Goal: Information Seeking & Learning: Learn about a topic

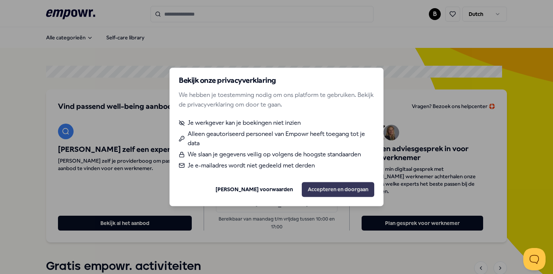
click at [320, 192] on button "Accepteren en doorgaan" at bounding box center [338, 190] width 73 height 15
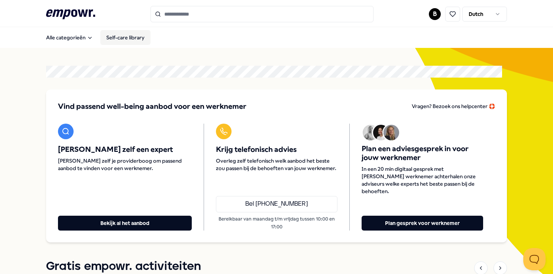
click at [117, 39] on link "Self-care library" at bounding box center [125, 37] width 50 height 15
click at [428, 10] on html ".empowr-logo_svg__cls-1{fill:#03032f} B Dutch Alle categorieën Self-care librar…" at bounding box center [276, 137] width 553 height 274
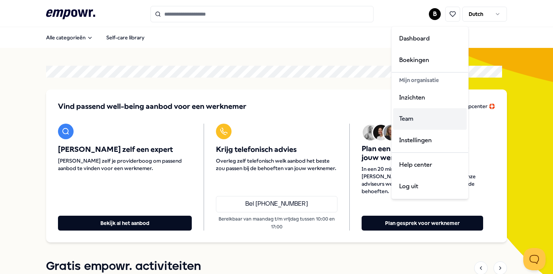
click at [406, 122] on div "Team" at bounding box center [430, 120] width 74 height 22
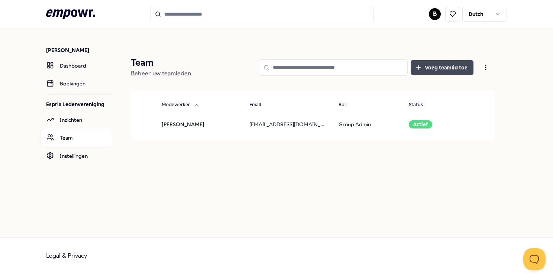
click at [428, 63] on button "Voeg teamlid toe" at bounding box center [442, 67] width 63 height 15
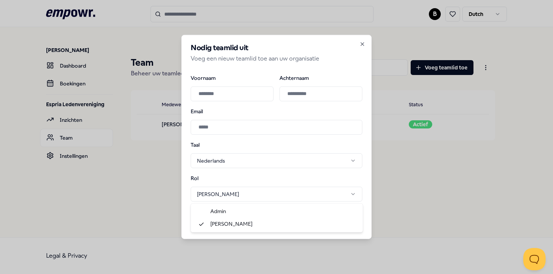
click at [354, 192] on body "**********" at bounding box center [276, 137] width 553 height 274
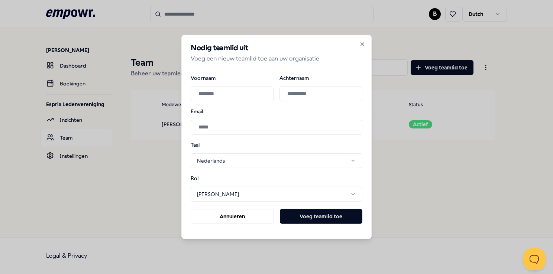
click at [229, 97] on input "Voornaam" at bounding box center [232, 93] width 83 height 15
type input "*****"
click at [305, 96] on input "Achternaam" at bounding box center [321, 93] width 83 height 15
type input "******"
click at [204, 129] on input "Email" at bounding box center [277, 127] width 172 height 15
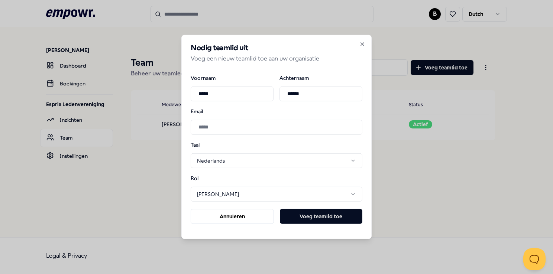
type input "**********"
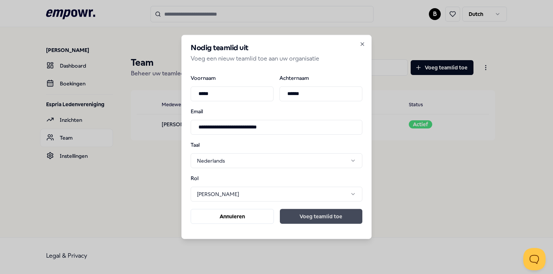
click at [293, 218] on button "Voeg teamlid toe" at bounding box center [321, 216] width 83 height 15
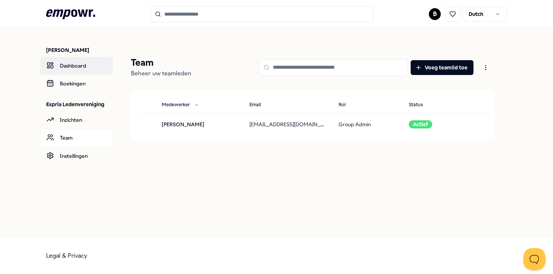
click at [83, 69] on link "Dashboard" at bounding box center [76, 66] width 73 height 18
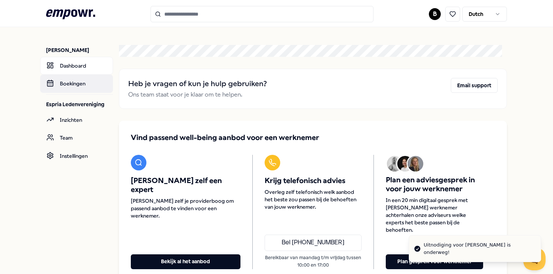
click at [72, 86] on link "Boekingen" at bounding box center [76, 84] width 73 height 18
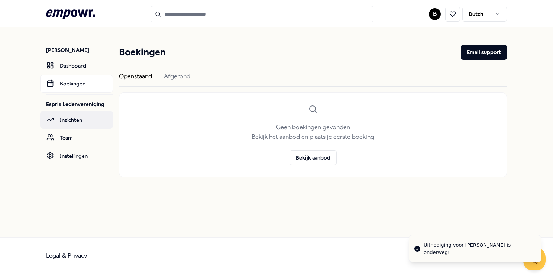
click at [76, 122] on link "Inzichten" at bounding box center [76, 120] width 73 height 18
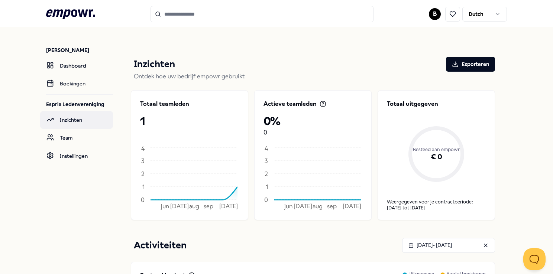
click at [66, 114] on link "Inzichten" at bounding box center [76, 120] width 73 height 18
click at [69, 139] on link "Team" at bounding box center [76, 138] width 73 height 18
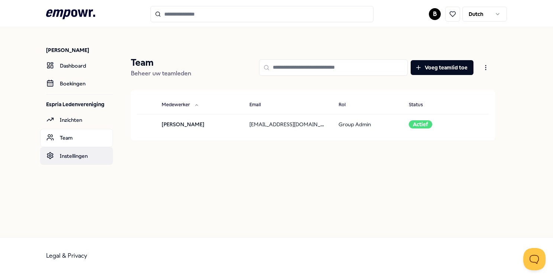
click at [74, 155] on link "Instellingen" at bounding box center [76, 156] width 73 height 18
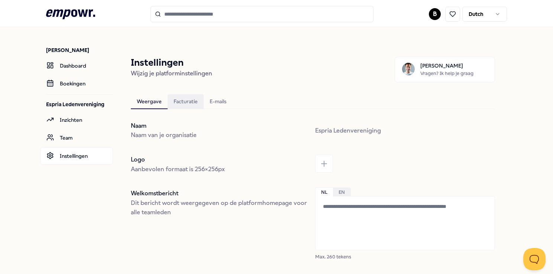
click at [186, 104] on div "Facturatie" at bounding box center [186, 101] width 36 height 15
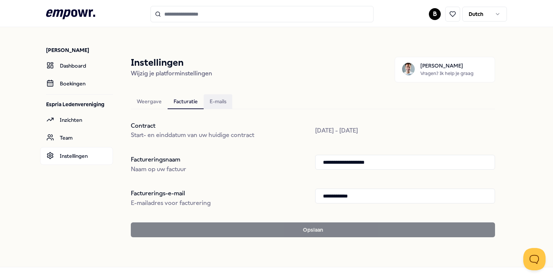
click at [220, 102] on div "E-mails" at bounding box center [218, 101] width 29 height 15
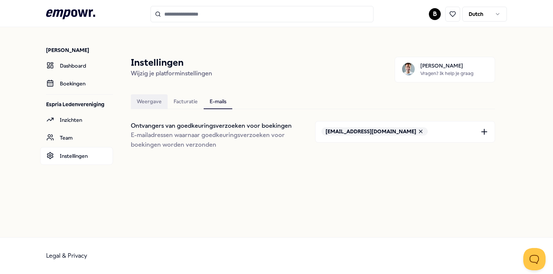
click at [151, 99] on div "Weergave" at bounding box center [149, 101] width 37 height 15
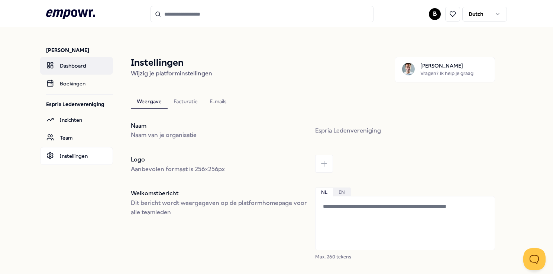
click at [77, 66] on link "Dashboard" at bounding box center [76, 66] width 73 height 18
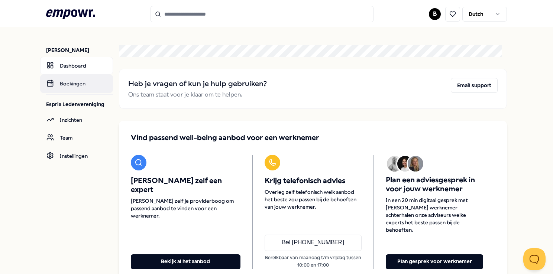
click at [69, 84] on link "Boekingen" at bounding box center [76, 84] width 73 height 18
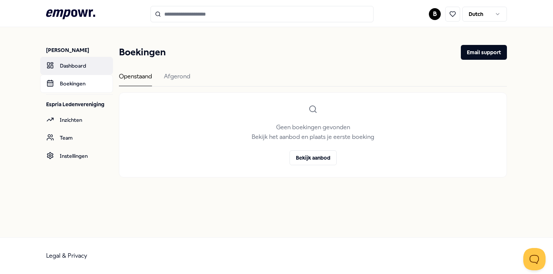
click at [69, 66] on link "Dashboard" at bounding box center [76, 66] width 73 height 18
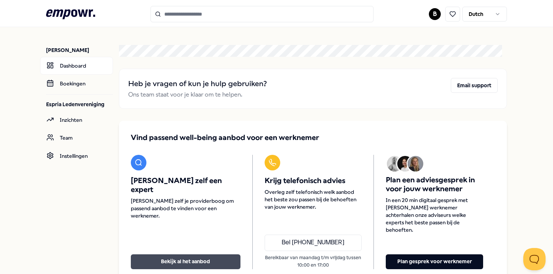
click at [178, 255] on button "Bekijk al het aanbod" at bounding box center [186, 262] width 110 height 15
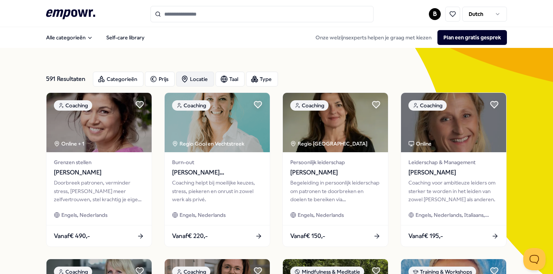
click at [198, 80] on div "Locatie" at bounding box center [195, 79] width 38 height 15
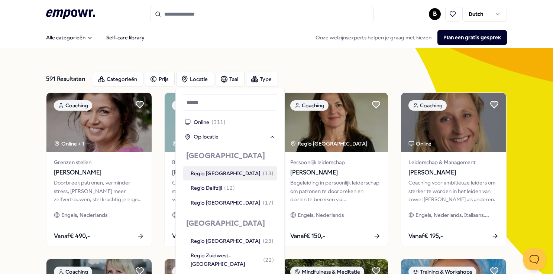
scroll to position [155, 0]
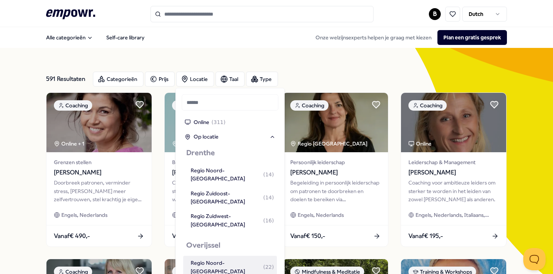
click at [210, 259] on div "Regio Noord-[GEOGRAPHIC_DATA] ( 22 )" at bounding box center [232, 267] width 83 height 17
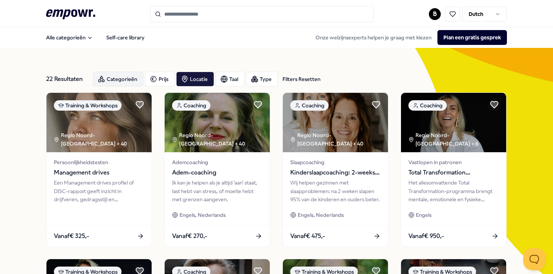
click at [115, 78] on div "Categorieën" at bounding box center [118, 79] width 51 height 15
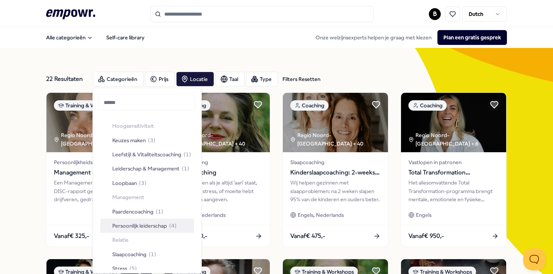
scroll to position [310, 0]
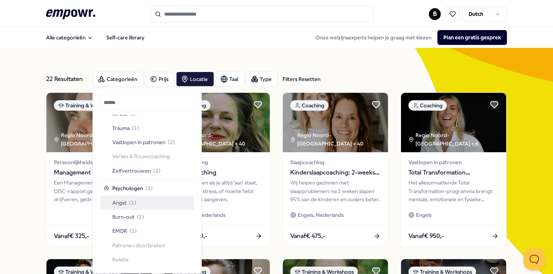
click at [122, 202] on span "Angst" at bounding box center [119, 203] width 15 height 8
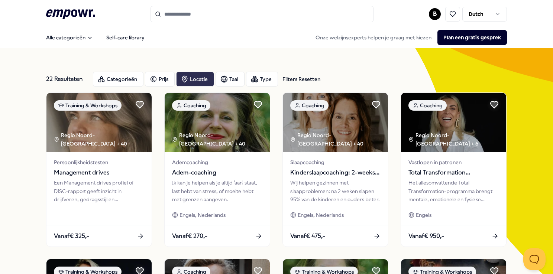
click at [193, 79] on div "Locatie" at bounding box center [195, 79] width 38 height 15
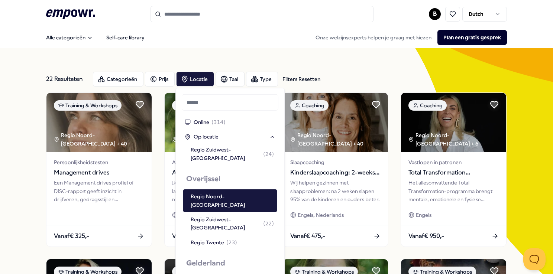
scroll to position [226, 0]
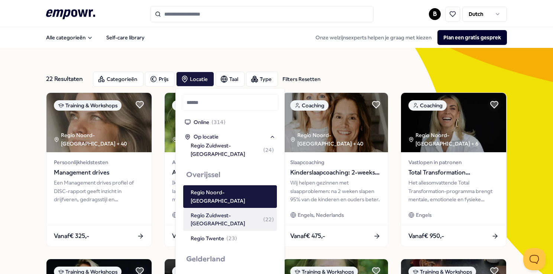
click at [206, 212] on div "Regio Zuidwest-[GEOGRAPHIC_DATA] ( 22 )" at bounding box center [232, 220] width 83 height 17
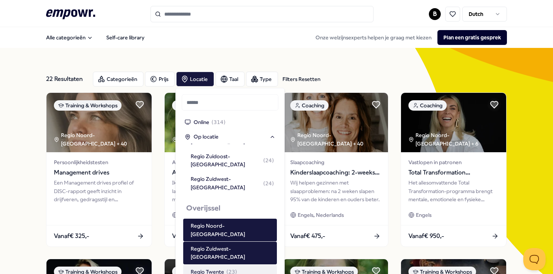
scroll to position [50, 0]
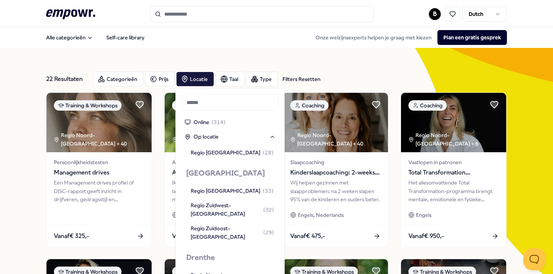
click at [375, 68] on div "22 Resultaten Filters Resetten Categorieën Prijs Locatie Taal Type Filters Rese…" at bounding box center [276, 79] width 461 height 27
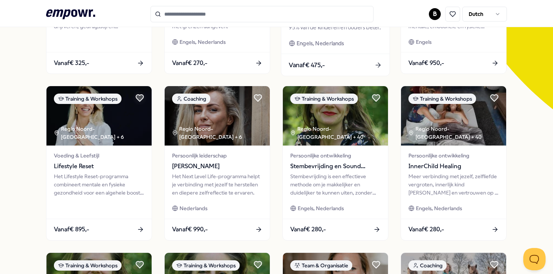
scroll to position [347, 0]
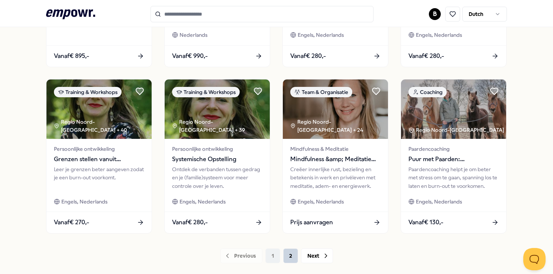
click at [291, 252] on button "2" at bounding box center [290, 256] width 15 height 15
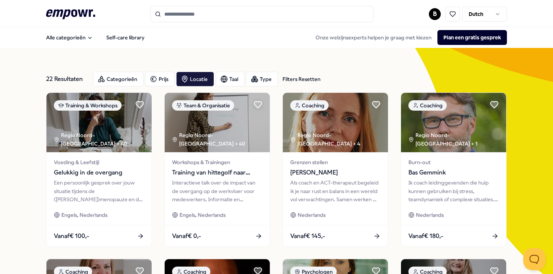
scroll to position [173, 0]
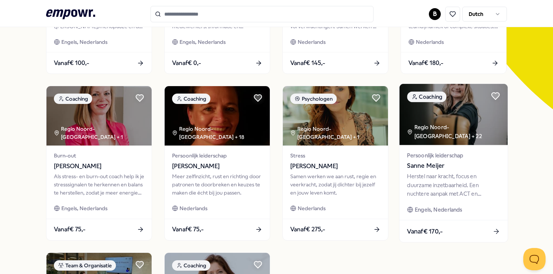
click at [452, 129] on img at bounding box center [454, 114] width 108 height 61
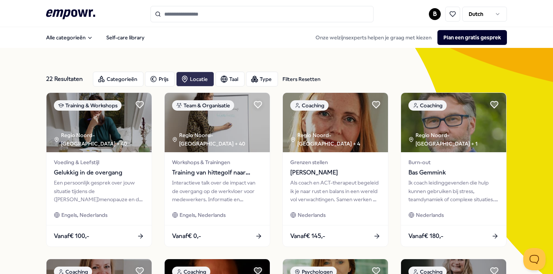
click at [191, 77] on div "Locatie" at bounding box center [195, 79] width 38 height 15
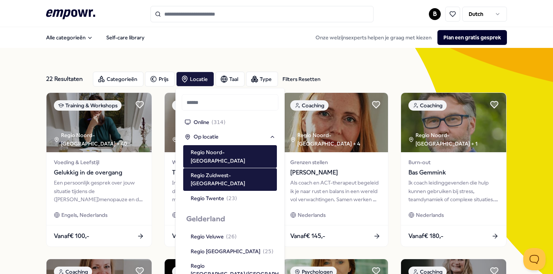
scroll to position [193, 0]
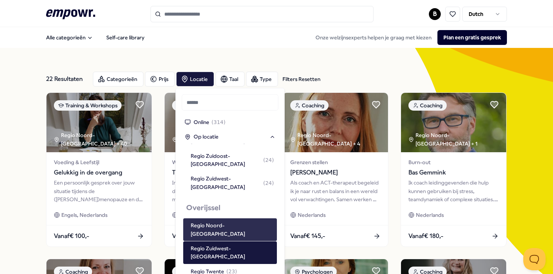
click at [222, 222] on div "Regio Noord-[GEOGRAPHIC_DATA]" at bounding box center [232, 230] width 83 height 17
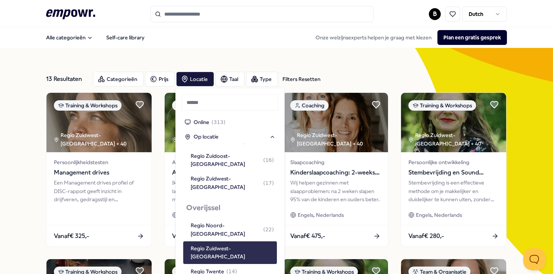
click at [229, 245] on div "Regio Zuidwest-[GEOGRAPHIC_DATA]" at bounding box center [232, 253] width 83 height 17
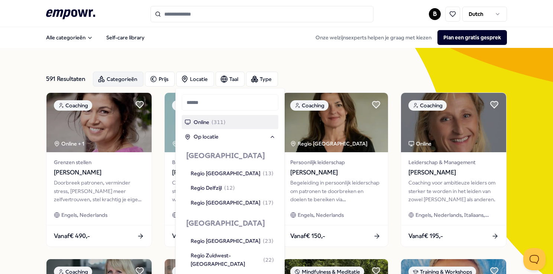
click at [117, 78] on div "Categorieën" at bounding box center [118, 79] width 51 height 15
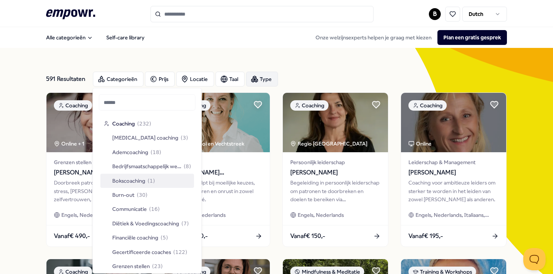
click at [269, 78] on div "Type" at bounding box center [262, 79] width 32 height 15
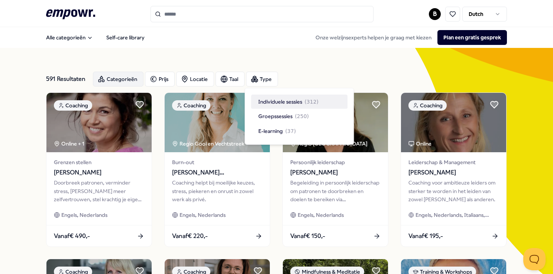
click at [117, 75] on div "Categorieën" at bounding box center [118, 79] width 51 height 15
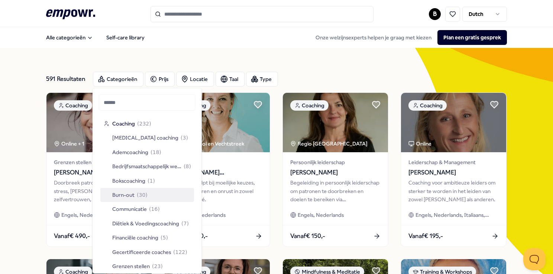
click at [126, 197] on span "Burn-out" at bounding box center [123, 195] width 22 height 8
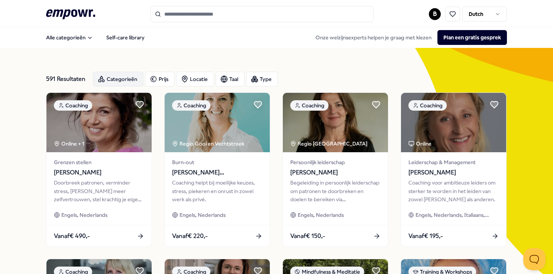
drag, startPoint x: 113, startPoint y: 80, endPoint x: 117, endPoint y: 80, distance: 4.5
click at [113, 80] on div "Categorieën" at bounding box center [118, 79] width 51 height 15
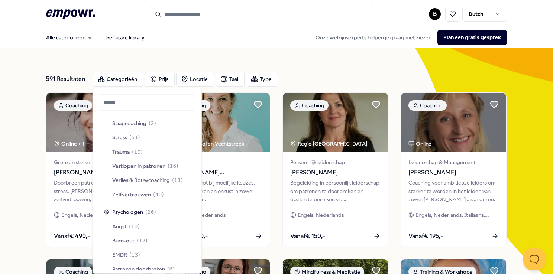
scroll to position [289, 0]
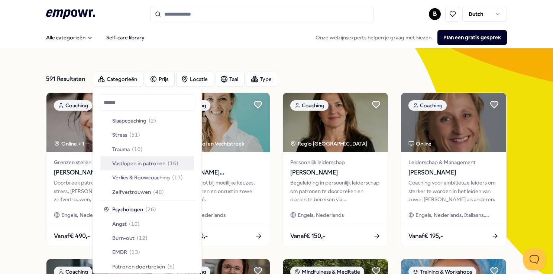
click at [149, 158] on div "Vastlopen in patronen ( 16 )" at bounding box center [147, 164] width 94 height 14
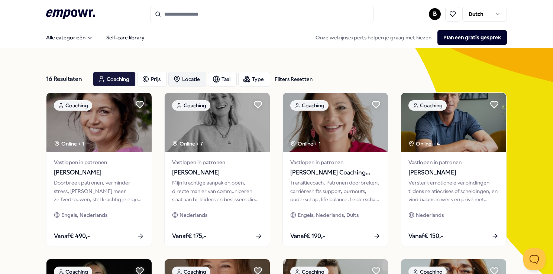
click at [190, 79] on div "Locatie" at bounding box center [187, 79] width 38 height 15
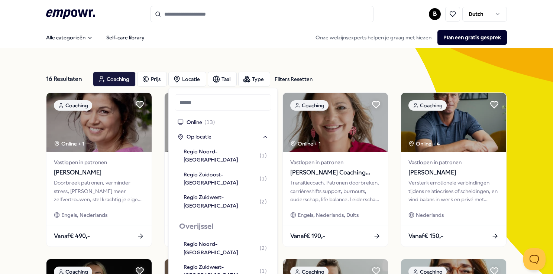
scroll to position [198, 0]
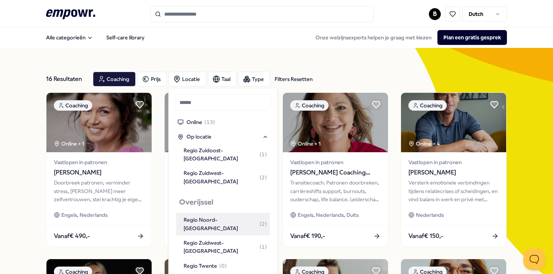
click at [202, 216] on div "Regio Noord-[GEOGRAPHIC_DATA] ( 2 )" at bounding box center [225, 224] width 83 height 17
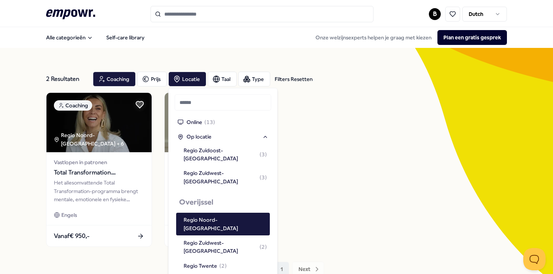
click at [24, 212] on div "2 Resultaten Filters Resetten Coaching Prijs Locatie Taal Type Filters Resetten…" at bounding box center [276, 171] width 553 height 247
